Goal: Information Seeking & Learning: Learn about a topic

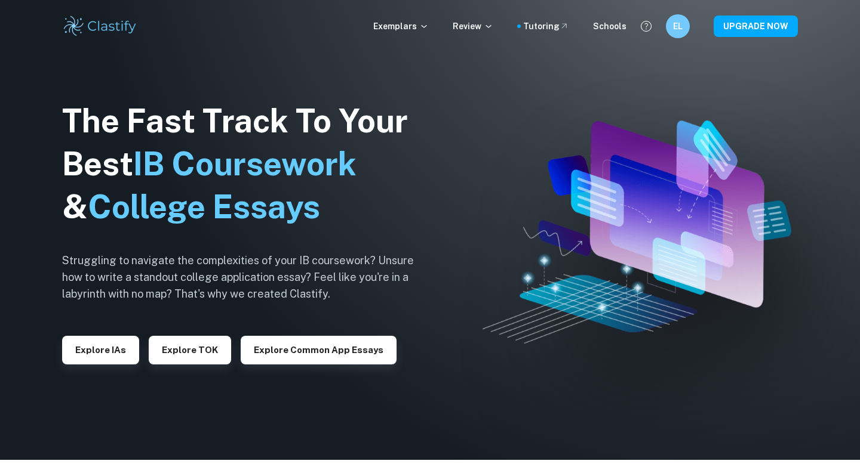
scroll to position [9, 0]
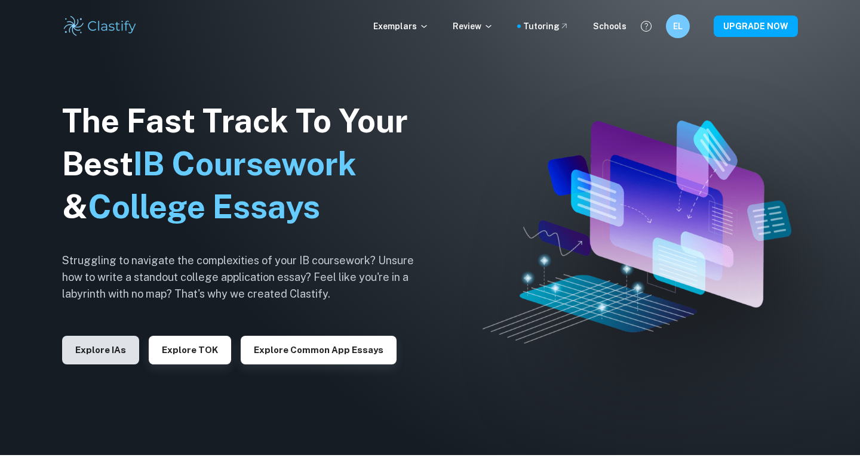
click at [87, 340] on button "Explore IAs" at bounding box center [100, 350] width 77 height 29
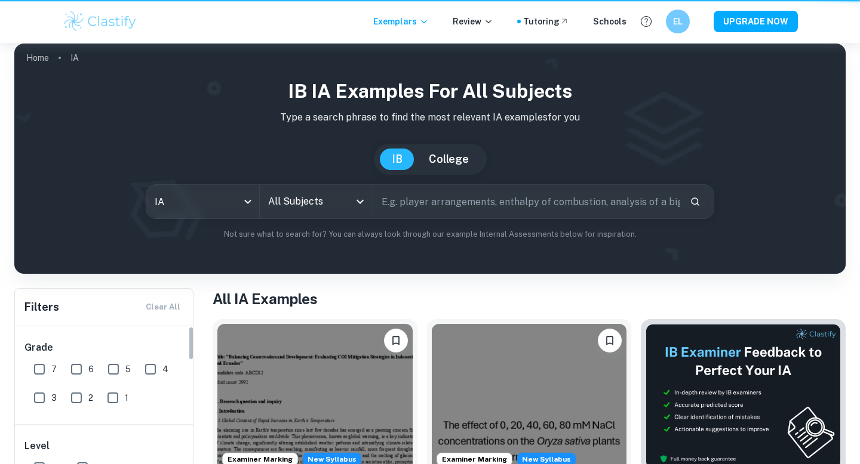
click at [301, 213] on input "All Subjects" at bounding box center [307, 201] width 84 height 23
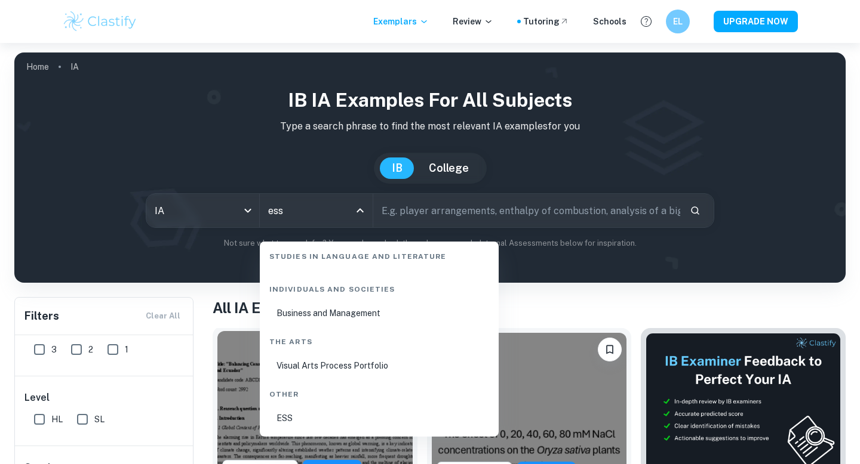
scroll to position [161, 0]
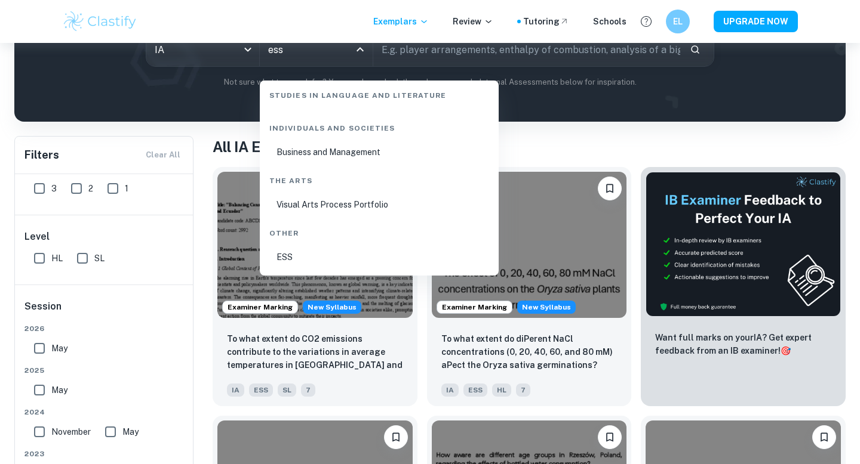
click at [316, 254] on li "ESS" at bounding box center [378, 257] width 229 height 27
type input "ESS"
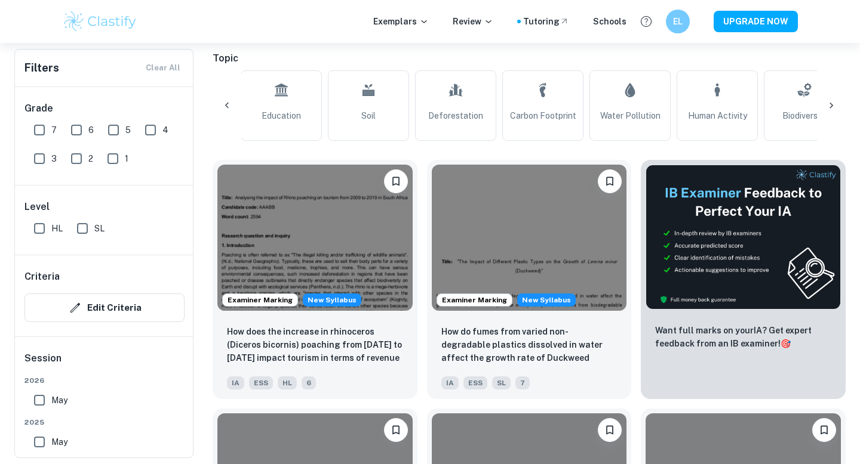
scroll to position [0, 475]
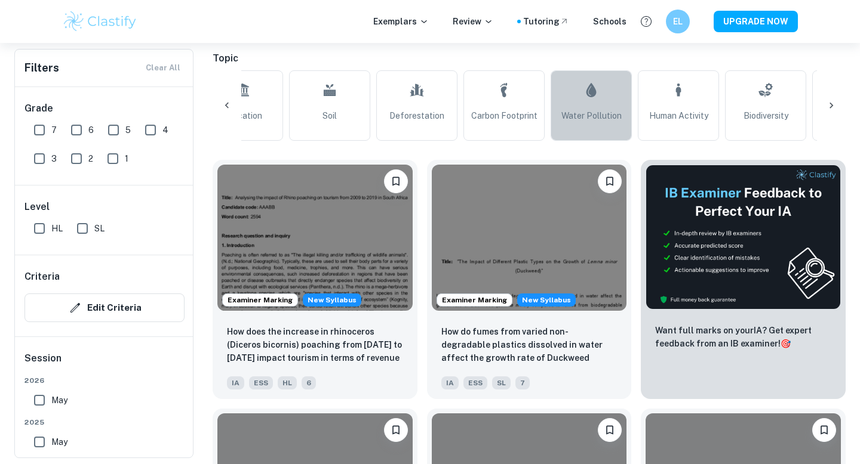
click at [606, 122] on span "Water Pollution" at bounding box center [591, 115] width 60 height 13
type input "Water Pollution"
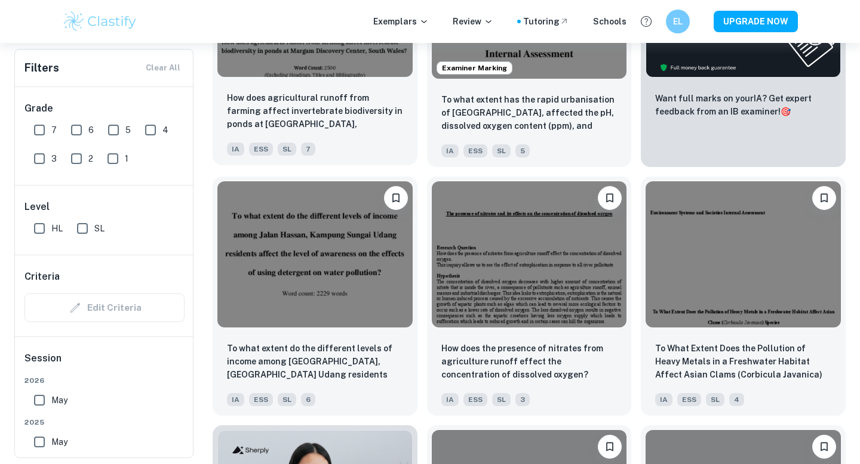
scroll to position [580, 0]
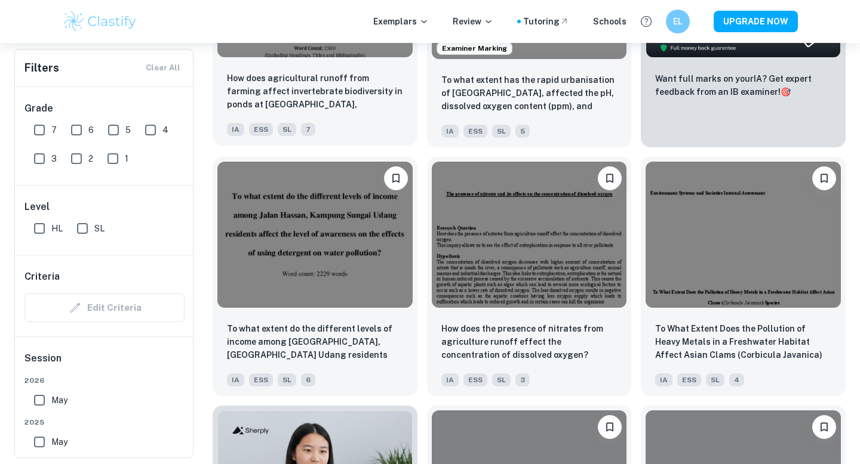
click at [330, 97] on div "How does agricultural runoff from farming affect invertebrate biodiversity in p…" at bounding box center [315, 104] width 205 height 84
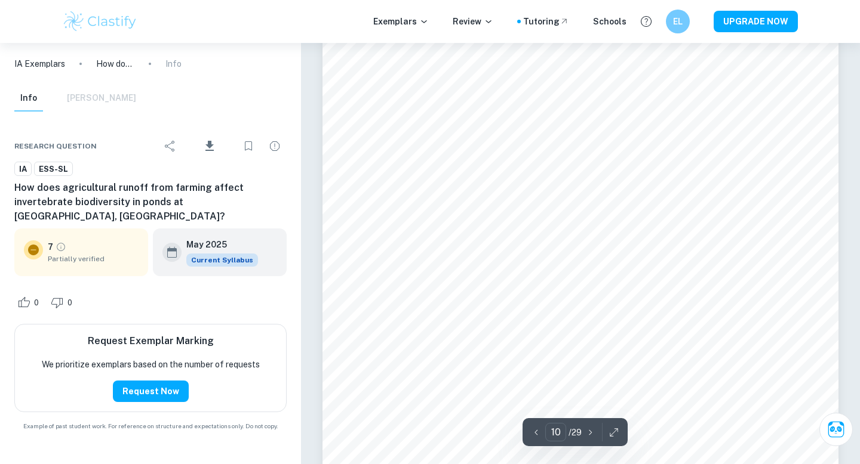
scroll to position [6545, 0]
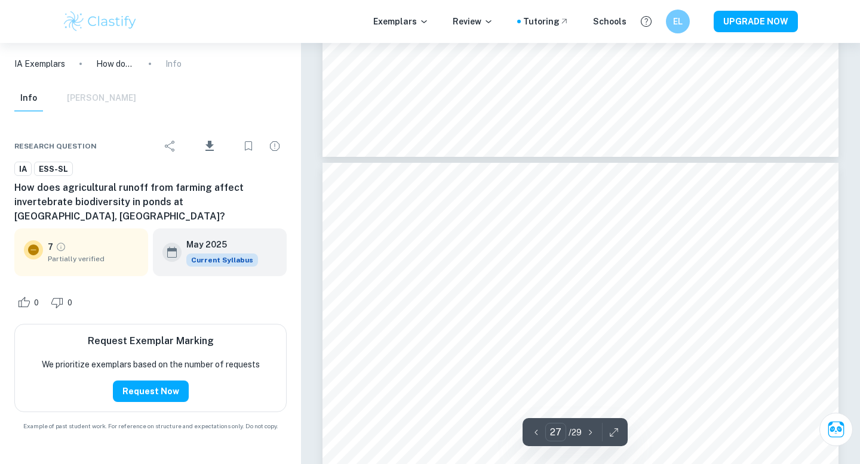
type input "28"
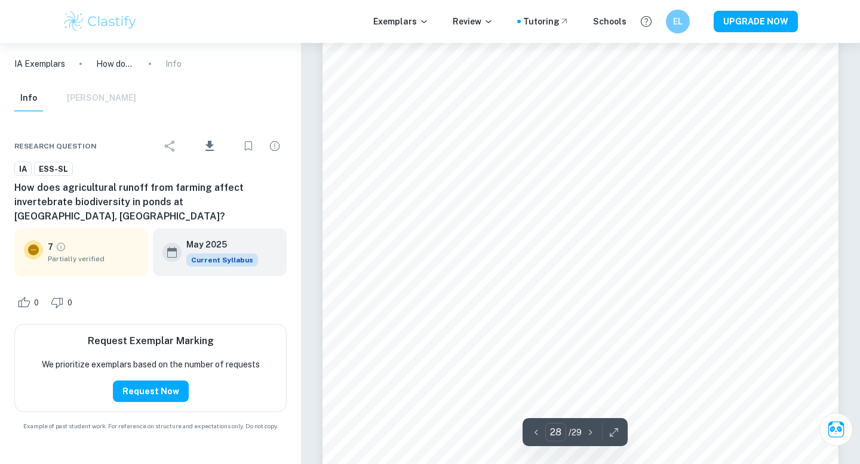
scroll to position [19055, 0]
